Goal: Check status

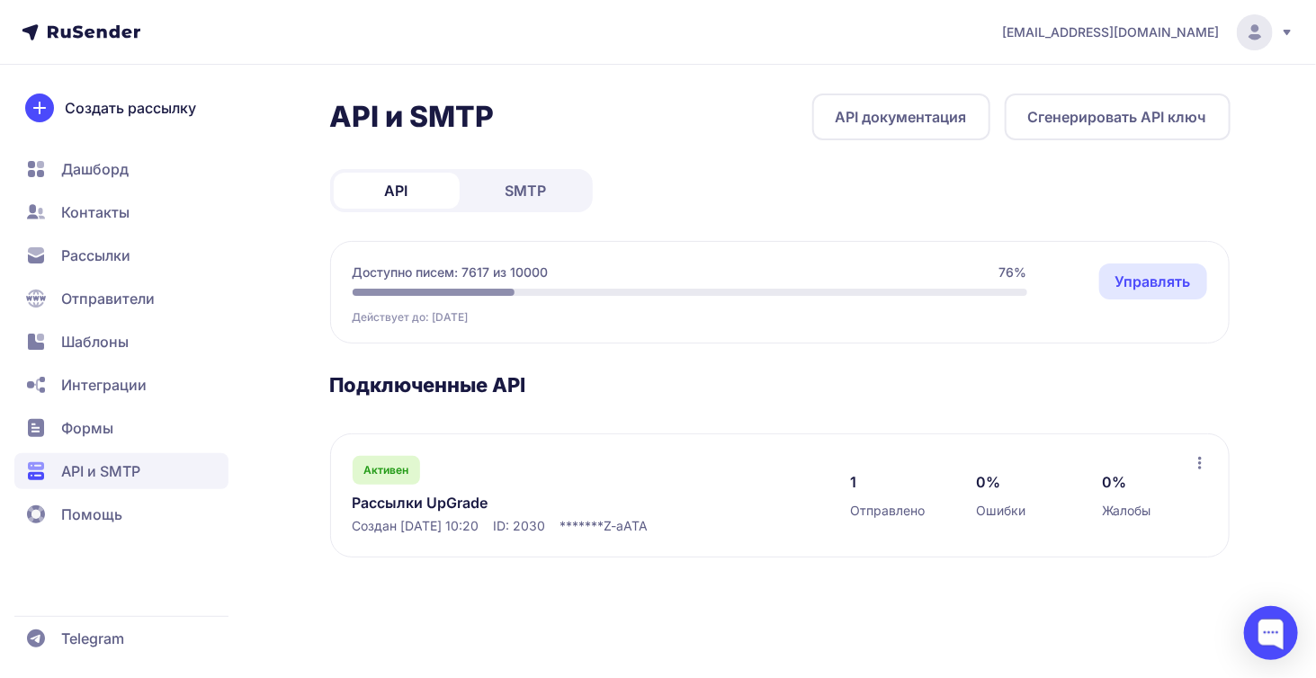
click at [516, 190] on span "SMTP" at bounding box center [526, 191] width 41 height 22
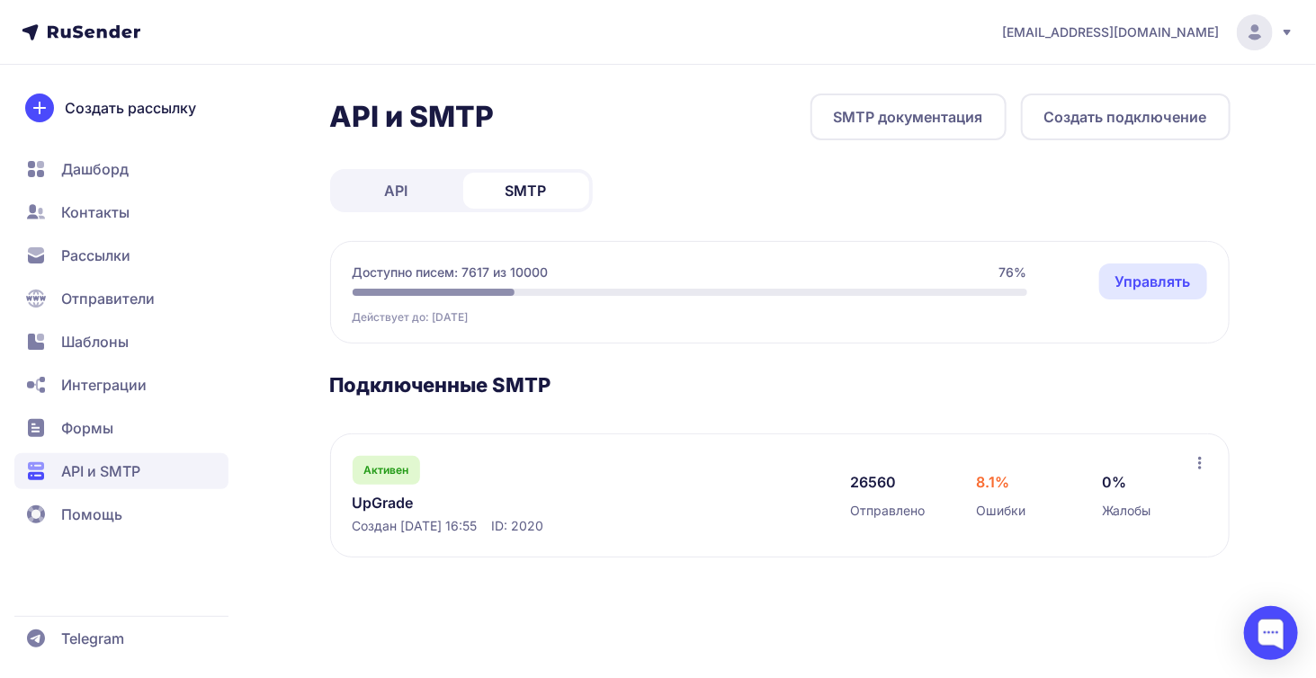
click at [398, 503] on link "UpGrade" at bounding box center [537, 503] width 369 height 22
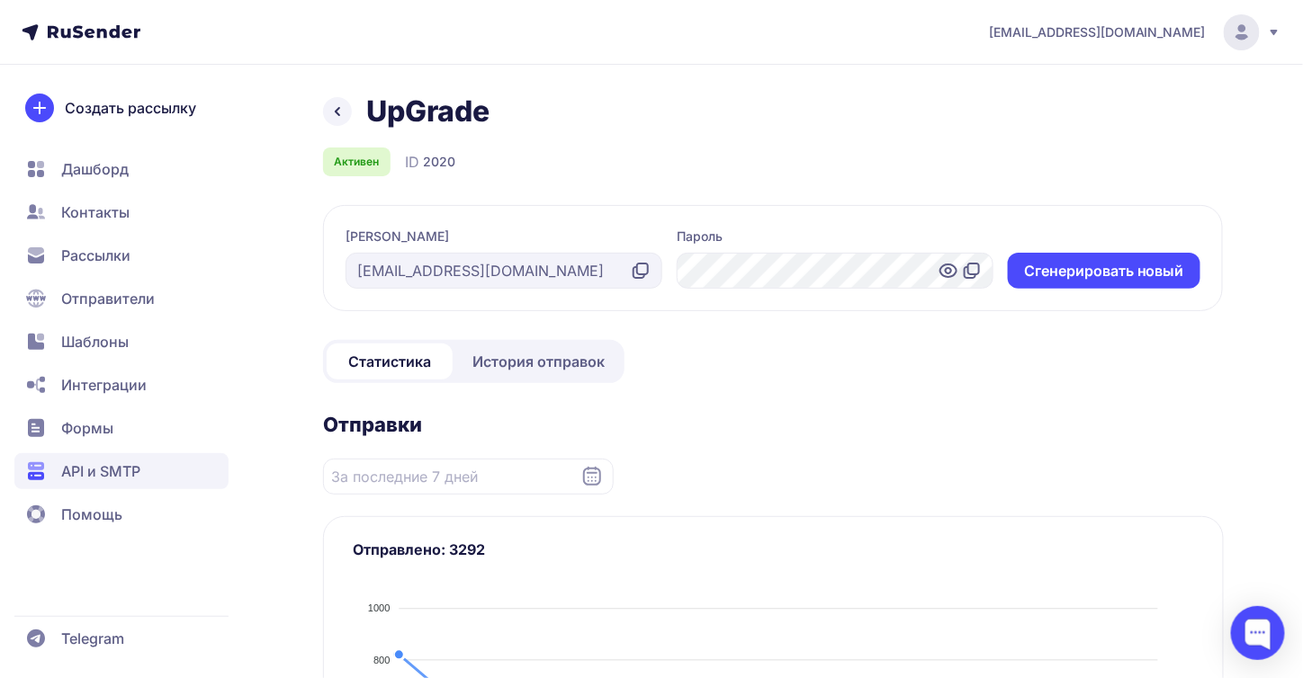
click at [533, 355] on span "История отправок" at bounding box center [538, 362] width 132 height 22
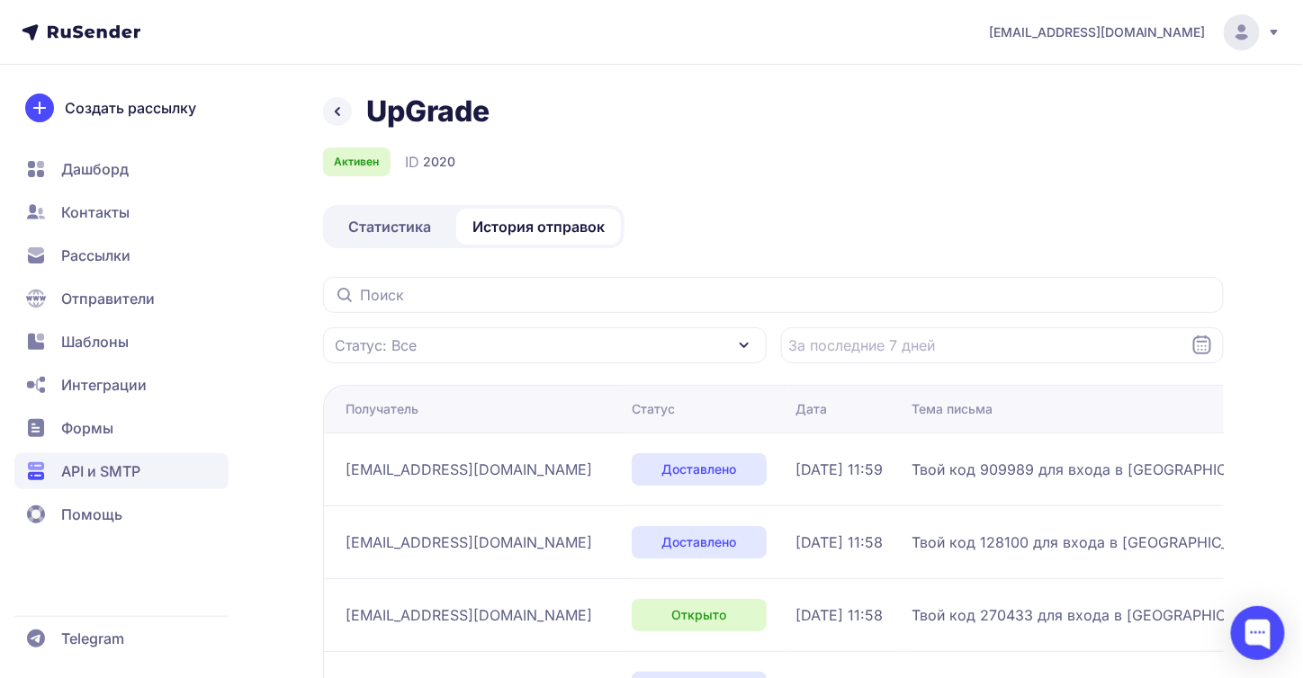
click at [503, 338] on div "Статус: Все" at bounding box center [545, 346] width 444 height 36
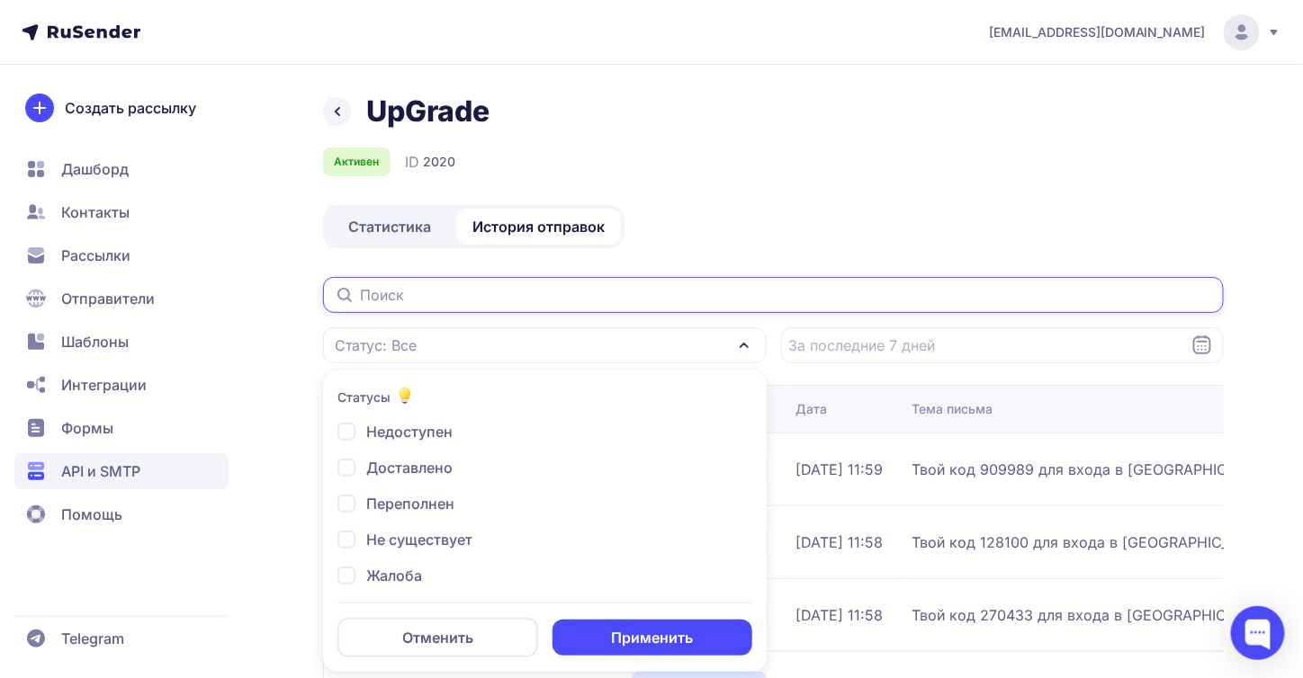
click at [494, 292] on input "text" at bounding box center [773, 295] width 901 height 36
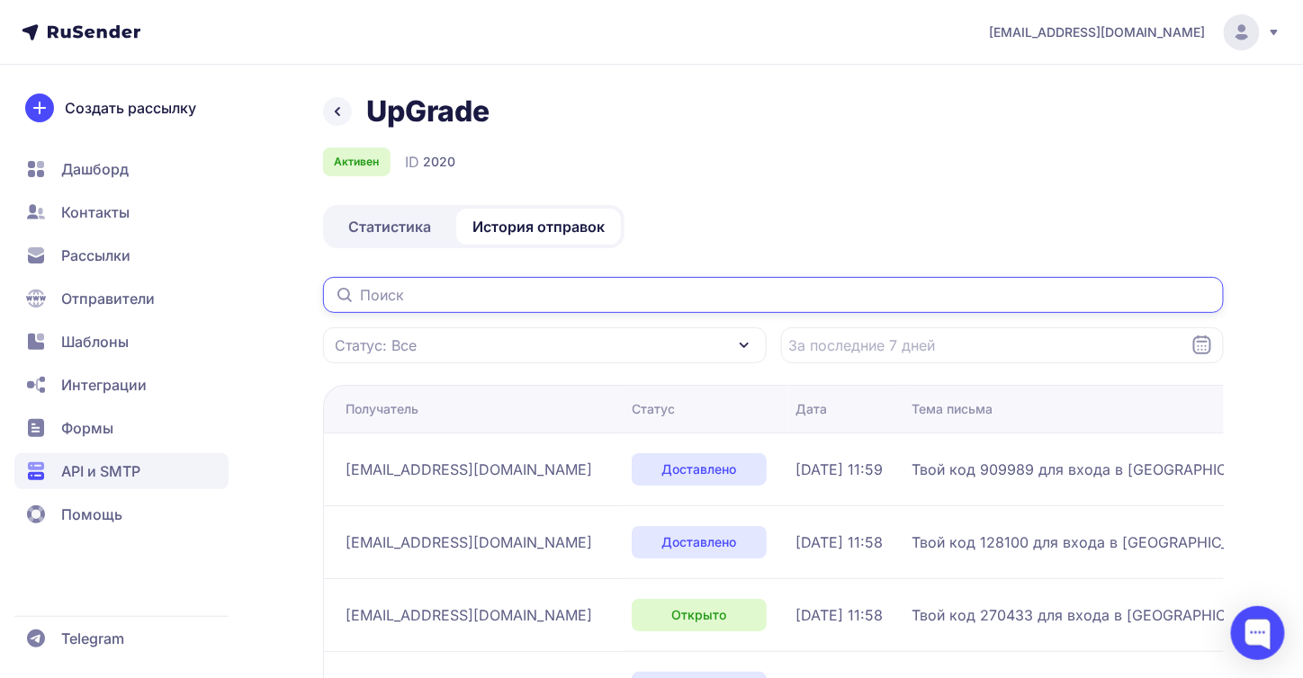
paste input "[EMAIL_ADDRESS][DOMAIN_NAME]"
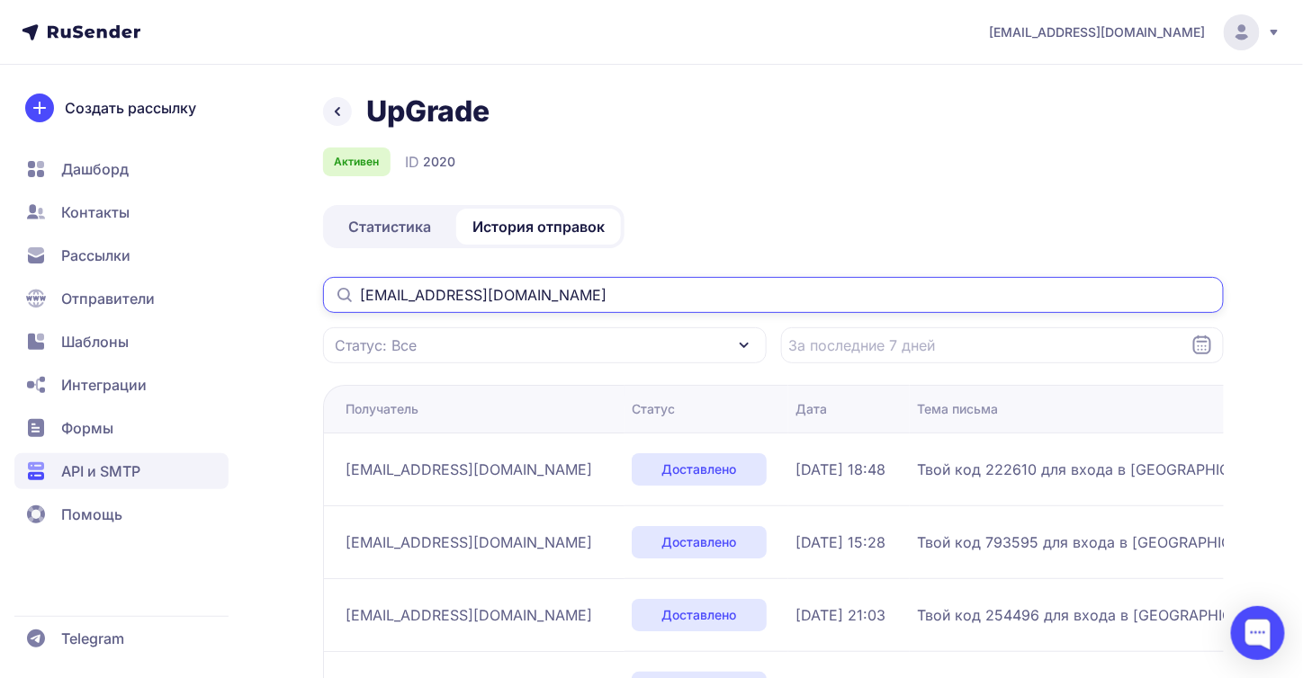
drag, startPoint x: 627, startPoint y: 299, endPoint x: 272, endPoint y: 285, distance: 355.7
click at [274, 285] on div "UpGrade Активен ID 2020 Статистика История отправок [EMAIL_ADDRESS][DOMAIN_NAME…" at bounding box center [652, 683] width 1296 height 1179
paste input "[EMAIL_ADDRESS][DOMAIN_NAME]"
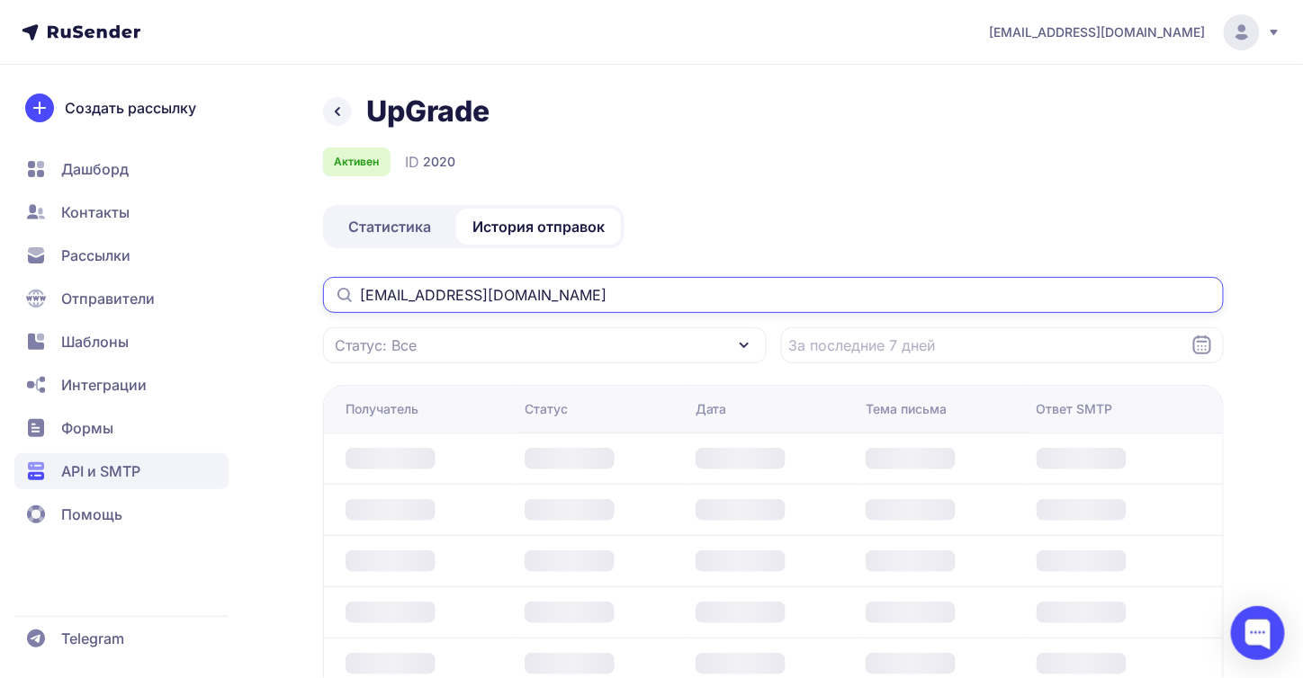
type input "[EMAIL_ADDRESS][DOMAIN_NAME]"
